Goal: Information Seeking & Learning: Learn about a topic

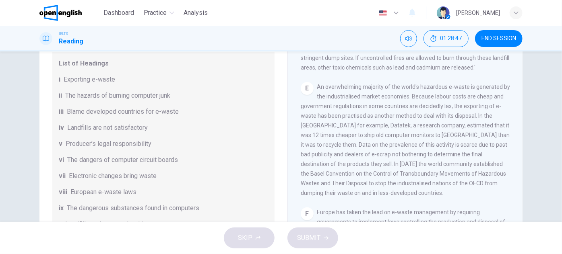
scroll to position [196, 0]
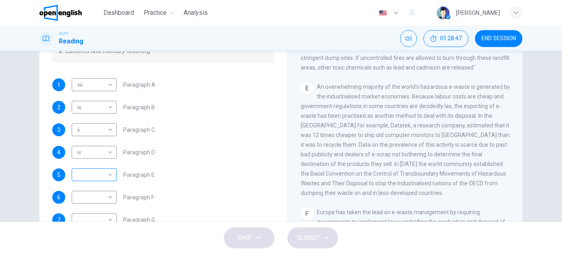
click at [109, 175] on body "This site uses cookies, as explained in our Privacy Policy . If you agree to th…" at bounding box center [281, 127] width 562 height 254
click at [81, 127] on li "i" at bounding box center [92, 125] width 45 height 13
type input "*"
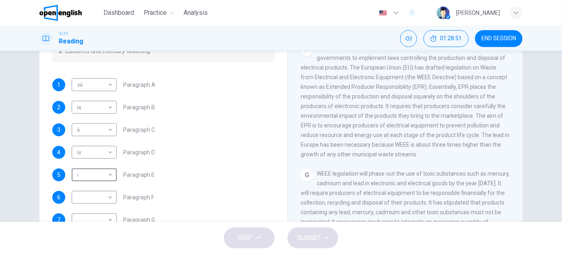
scroll to position [695, 0]
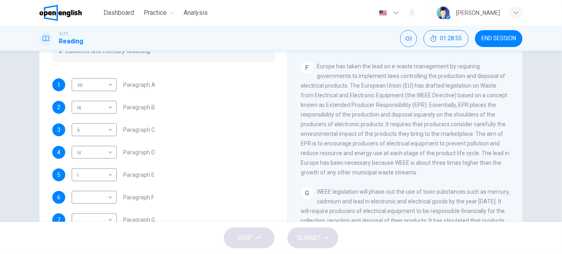
drag, startPoint x: 349, startPoint y: 83, endPoint x: 369, endPoint y: 83, distance: 20.5
click at [369, 83] on span "Europe has taken the lead on e-waste management by requiring governments to imp…" at bounding box center [405, 119] width 208 height 113
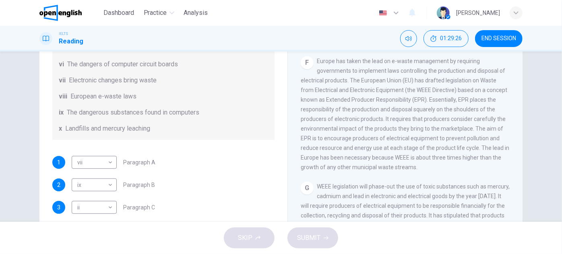
drag, startPoint x: 340, startPoint y: 161, endPoint x: 342, endPoint y: 169, distance: 9.2
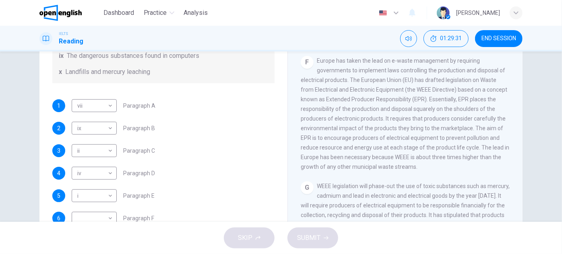
scroll to position [196, 0]
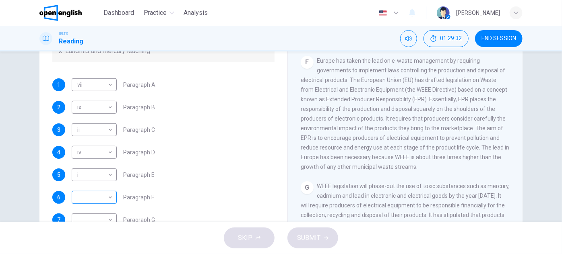
click at [107, 194] on body "This site uses cookies, as explained in our Privacy Policy . If you agree to th…" at bounding box center [281, 127] width 562 height 254
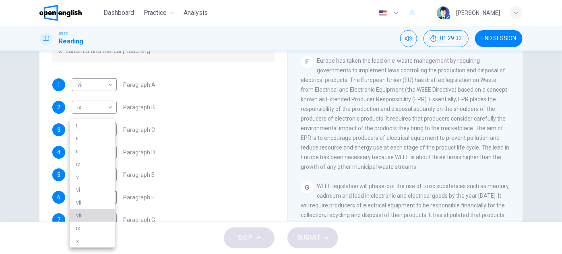
click at [91, 218] on li "viii" at bounding box center [92, 215] width 45 height 13
type input "****"
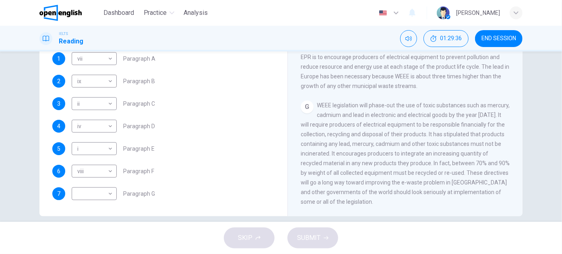
scroll to position [141, 0]
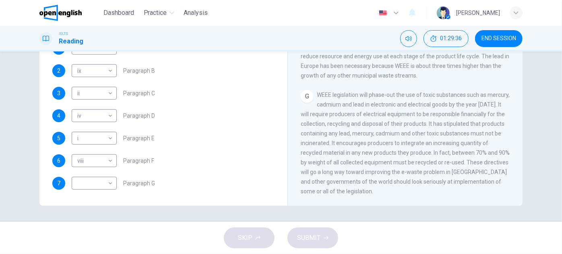
drag, startPoint x: 369, startPoint y: 134, endPoint x: 364, endPoint y: 165, distance: 30.6
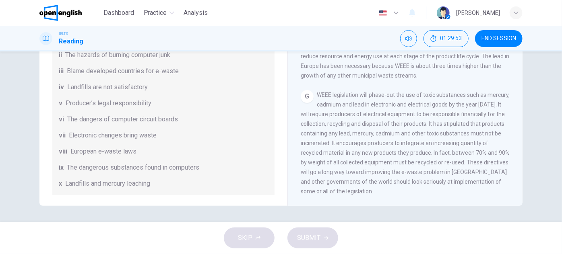
scroll to position [0, 0]
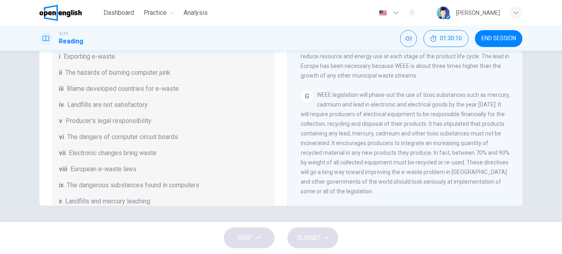
drag, startPoint x: 385, startPoint y: 124, endPoint x: 389, endPoint y: 163, distance: 38.8
drag, startPoint x: 384, startPoint y: 144, endPoint x: 385, endPoint y: 166, distance: 21.3
drag, startPoint x: 341, startPoint y: 142, endPoint x: 379, endPoint y: 145, distance: 38.3
click at [379, 145] on span "WEEE legislation will phase-out the use of toxic substances such as mercury, ca…" at bounding box center [405, 143] width 209 height 103
drag, startPoint x: 454, startPoint y: 152, endPoint x: 460, endPoint y: 153, distance: 6.1
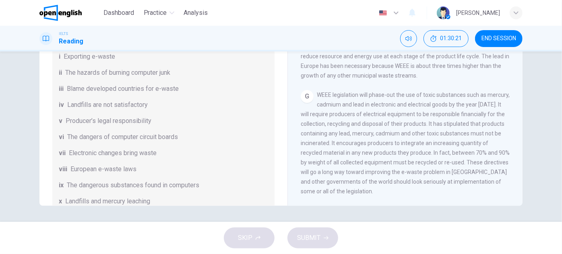
click at [460, 153] on span "WEEE legislation will phase-out the use of toxic substances such as mercury, ca…" at bounding box center [405, 143] width 209 height 103
drag, startPoint x: 394, startPoint y: 164, endPoint x: 395, endPoint y: 175, distance: 11.3
click at [465, 161] on span "WEEE legislation will phase-out the use of toxic substances such as mercury, ca…" at bounding box center [405, 143] width 209 height 103
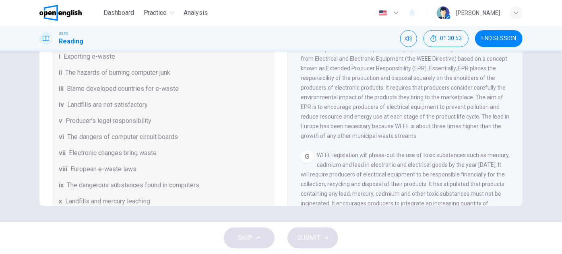
scroll to position [659, 0]
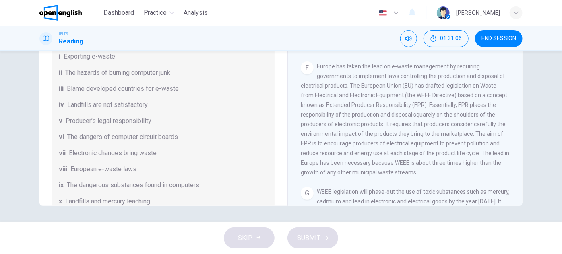
drag, startPoint x: 343, startPoint y: 156, endPoint x: 372, endPoint y: 155, distance: 29.0
click at [370, 155] on div "F Europe has taken the lead on e-waste management by requiring governments to i…" at bounding box center [405, 120] width 209 height 116
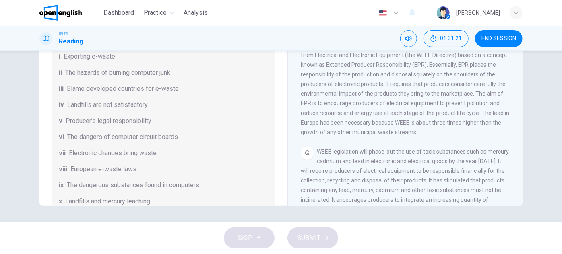
drag, startPoint x: 429, startPoint y: 141, endPoint x: 428, endPoint y: 152, distance: 11.3
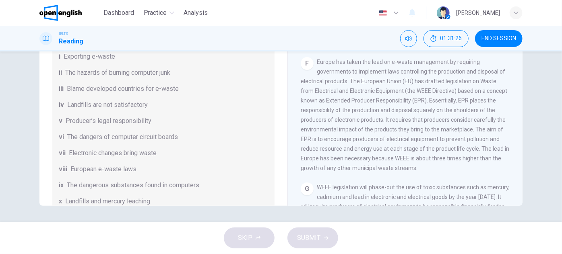
scroll to position [36, 0]
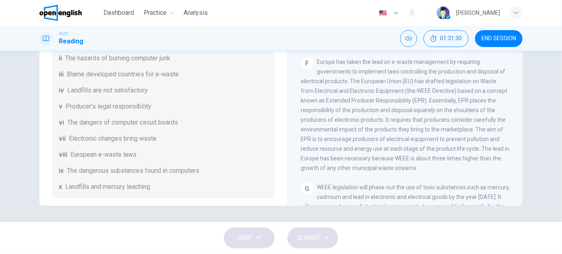
drag, startPoint x: 194, startPoint y: 172, endPoint x: 203, endPoint y: 151, distance: 23.1
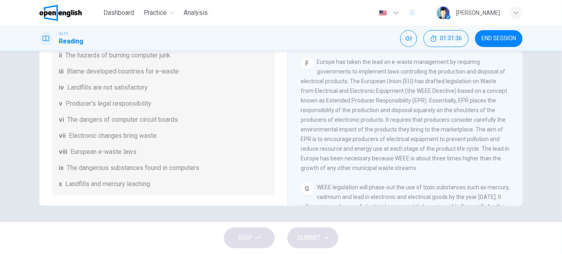
scroll to position [21, 0]
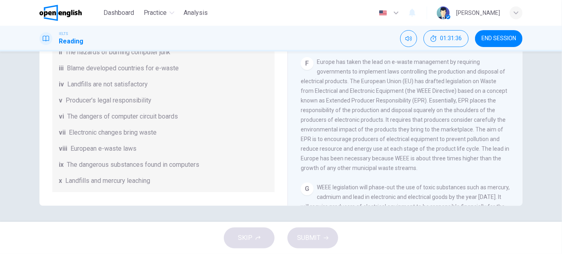
drag, startPoint x: 178, startPoint y: 97, endPoint x: 175, endPoint y: 112, distance: 15.1
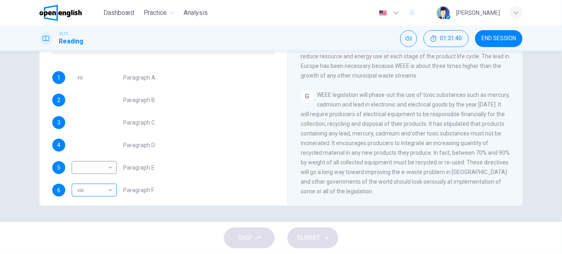
scroll to position [196, 0]
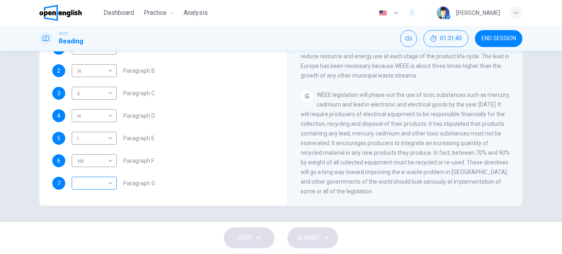
click at [99, 182] on body "This site uses cookies, as explained in our Privacy Policy . If you agree to th…" at bounding box center [281, 127] width 562 height 254
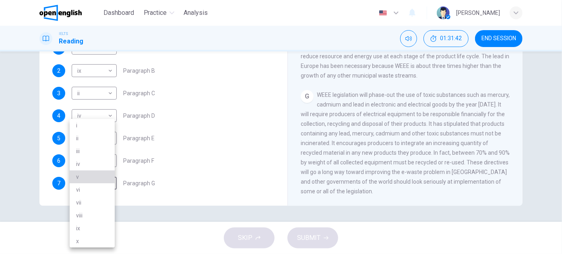
click at [87, 175] on li "v" at bounding box center [92, 177] width 45 height 13
type input "*"
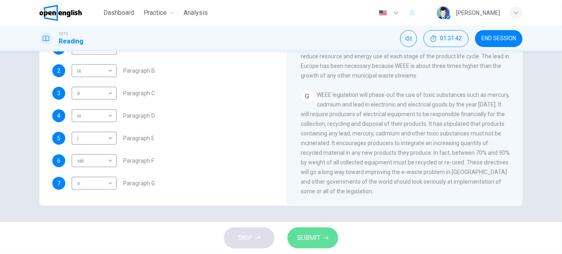
click at [328, 239] on button "SUBMIT" at bounding box center [312, 238] width 51 height 21
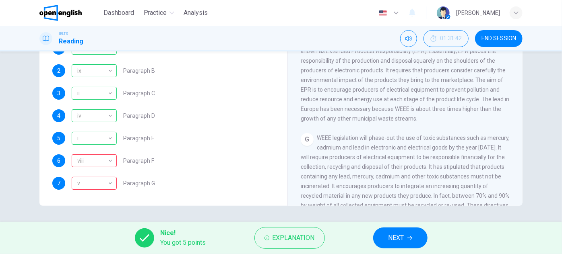
scroll to position [695, 0]
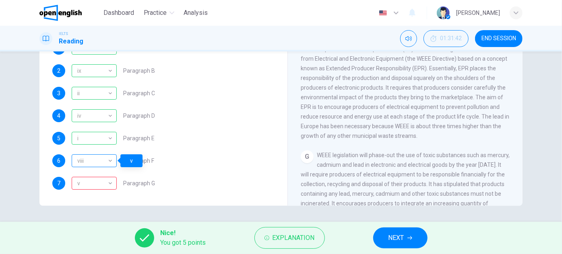
click at [102, 163] on div "viii" at bounding box center [93, 161] width 42 height 23
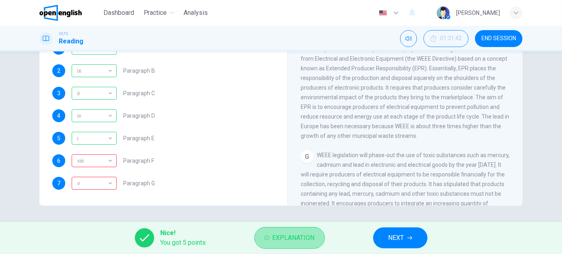
click at [283, 237] on span "Explanation" at bounding box center [293, 238] width 42 height 11
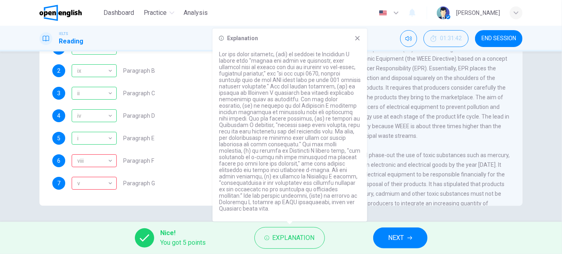
click at [448, 154] on div "CLICK TO ZOOM Click to Zoom A The intense rate of change in the world gives ris…" at bounding box center [411, 84] width 220 height 244
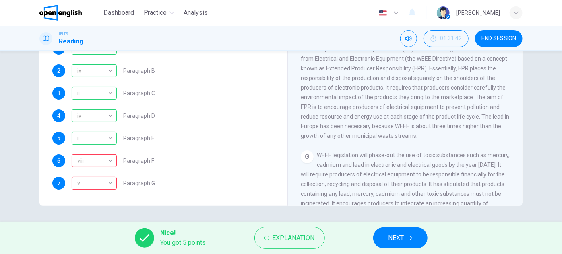
drag, startPoint x: 362, startPoint y: 136, endPoint x: 388, endPoint y: 135, distance: 26.2
click at [388, 135] on span "Europe has taken the lead on e-waste management by requiring governments to imp…" at bounding box center [405, 83] width 208 height 113
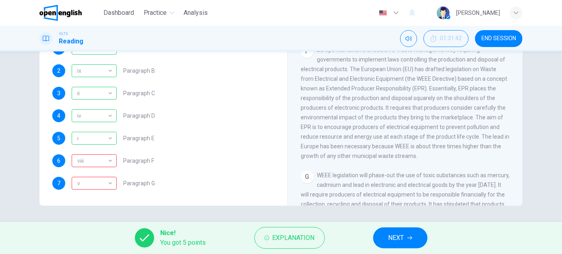
scroll to position [659, 0]
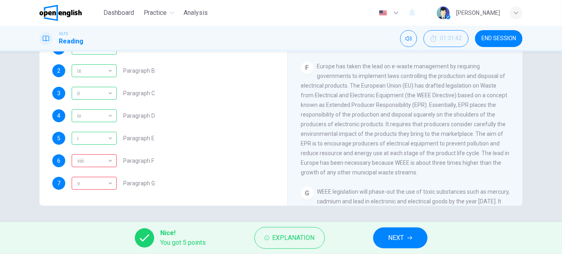
drag, startPoint x: 447, startPoint y: 93, endPoint x: 469, endPoint y: 94, distance: 21.7
click at [466, 94] on span "Europe has taken the lead on e-waste management by requiring governments to imp…" at bounding box center [405, 119] width 208 height 113
drag, startPoint x: 327, startPoint y: 103, endPoint x: 466, endPoint y: 103, distance: 138.4
click at [466, 103] on span "Europe has taken the lead on e-waste management by requiring governments to imp…" at bounding box center [405, 119] width 208 height 113
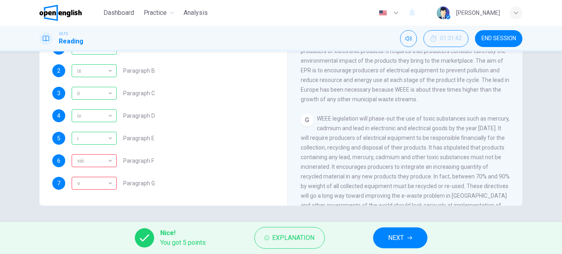
scroll to position [769, 0]
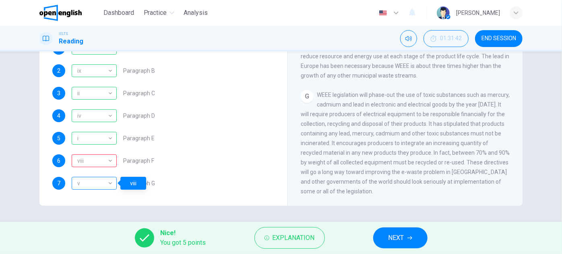
click at [104, 186] on div "v" at bounding box center [93, 183] width 42 height 23
click at [107, 181] on div "v" at bounding box center [93, 183] width 42 height 23
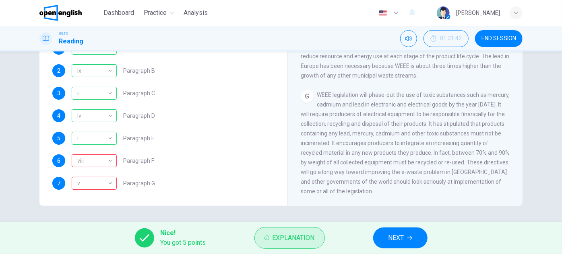
click at [292, 236] on span "Explanation" at bounding box center [293, 238] width 42 height 11
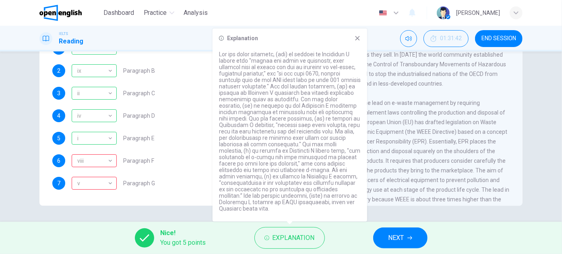
click at [399, 164] on div "F Europe has taken the lead on e-waste management by requiring governments to i…" at bounding box center [405, 156] width 209 height 116
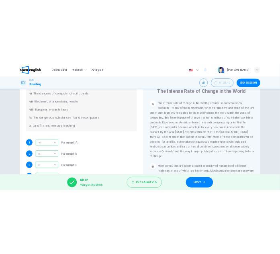
scroll to position [183, 0]
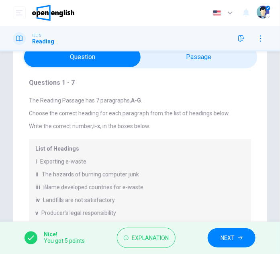
click at [189, 136] on div "The Reading Passage has 7 paragraphs, A-G . Choose the correct heading for each…" at bounding box center [140, 192] width 223 height 190
drag, startPoint x: 195, startPoint y: 181, endPoint x: 214, endPoint y: 177, distance: 19.7
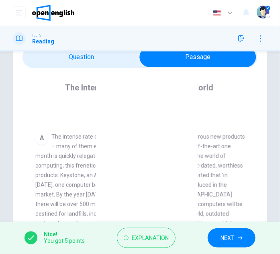
scroll to position [73, 0]
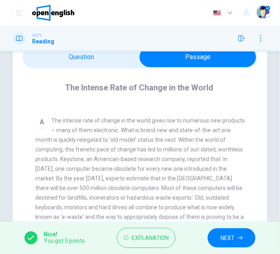
drag, startPoint x: 198, startPoint y: 161, endPoint x: 200, endPoint y: 175, distance: 14.1
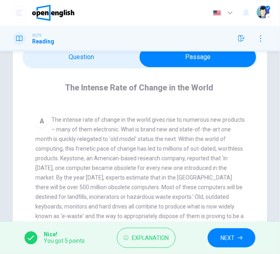
click at [163, 143] on div "A The intense rate of change in the world gives rise to numerous new products –…" at bounding box center [140, 173] width 210 height 116
drag, startPoint x: 147, startPoint y: 127, endPoint x: 121, endPoint y: 138, distance: 28.5
click at [121, 138] on span "The intense rate of change in the world gives rise to numerous new products – m…" at bounding box center [140, 173] width 210 height 113
drag, startPoint x: 121, startPoint y: 138, endPoint x: 163, endPoint y: 139, distance: 42.3
click at [162, 139] on span "The intense rate of change in the world gives rise to numerous new products – m…" at bounding box center [140, 173] width 210 height 113
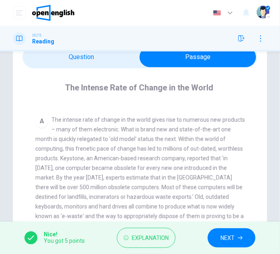
click at [169, 141] on span "The intense rate of change in the world gives rise to numerous new products – m…" at bounding box center [140, 173] width 210 height 113
drag, startPoint x: 195, startPoint y: 138, endPoint x: 212, endPoint y: 138, distance: 16.5
click at [212, 138] on span "The intense rate of change in the world gives rise to numerous new products – m…" at bounding box center [140, 173] width 210 height 113
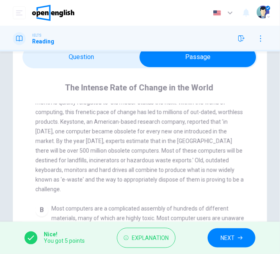
scroll to position [163, 0]
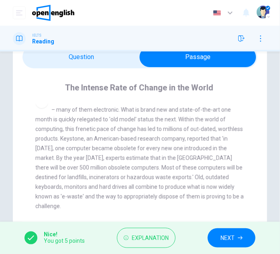
drag, startPoint x: 134, startPoint y: 139, endPoint x: 134, endPoint y: 126, distance: 13.7
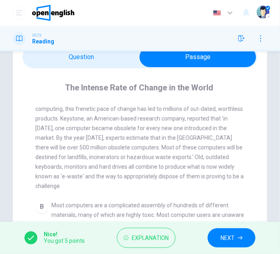
drag, startPoint x: 170, startPoint y: 125, endPoint x: 167, endPoint y: 137, distance: 12.3
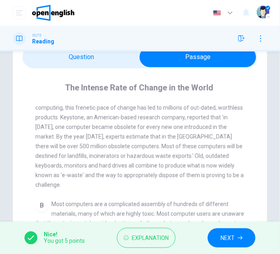
drag, startPoint x: 204, startPoint y: 119, endPoint x: 203, endPoint y: 123, distance: 4.0
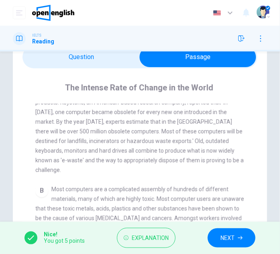
drag, startPoint x: 179, startPoint y: 128, endPoint x: 175, endPoint y: 140, distance: 12.5
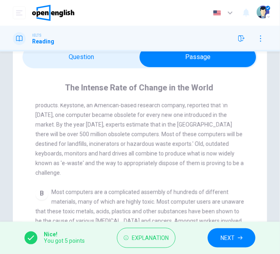
scroll to position [176, 0]
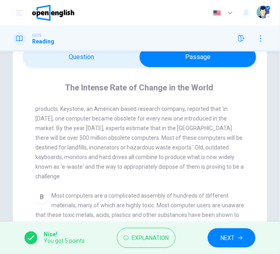
drag, startPoint x: 175, startPoint y: 126, endPoint x: 183, endPoint y: 113, distance: 14.8
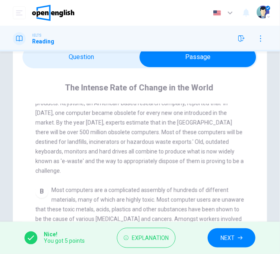
drag, startPoint x: 164, startPoint y: 119, endPoint x: 164, endPoint y: 128, distance: 9.7
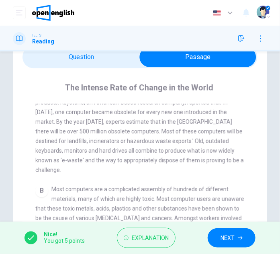
drag, startPoint x: 133, startPoint y: 113, endPoint x: 155, endPoint y: 112, distance: 21.8
click at [155, 112] on span "The intense rate of change in the world gives rise to numerous new products – m…" at bounding box center [140, 117] width 210 height 113
click at [89, 114] on span "The intense rate of change in the world gives rise to numerous new products – m…" at bounding box center [140, 117] width 210 height 113
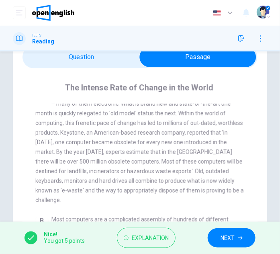
scroll to position [169, 0]
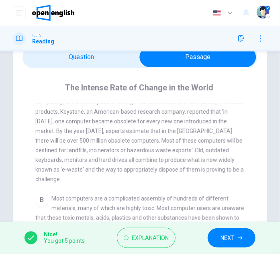
drag, startPoint x: 132, startPoint y: 118, endPoint x: 131, endPoint y: 126, distance: 8.9
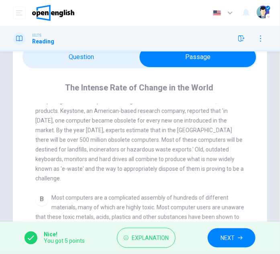
click at [175, 167] on span "The intense rate of change in the world gives rise to numerous new products – m…" at bounding box center [140, 125] width 210 height 113
drag, startPoint x: 126, startPoint y: 169, endPoint x: 169, endPoint y: 166, distance: 42.3
click at [168, 166] on span "The intense rate of change in the world gives rise to numerous new products – m…" at bounding box center [140, 125] width 210 height 113
click at [161, 128] on span "The intense rate of change in the world gives rise to numerous new products – m…" at bounding box center [140, 125] width 210 height 113
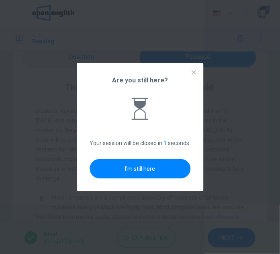
scroll to position [0, 0]
